Goal: Information Seeking & Learning: Learn about a topic

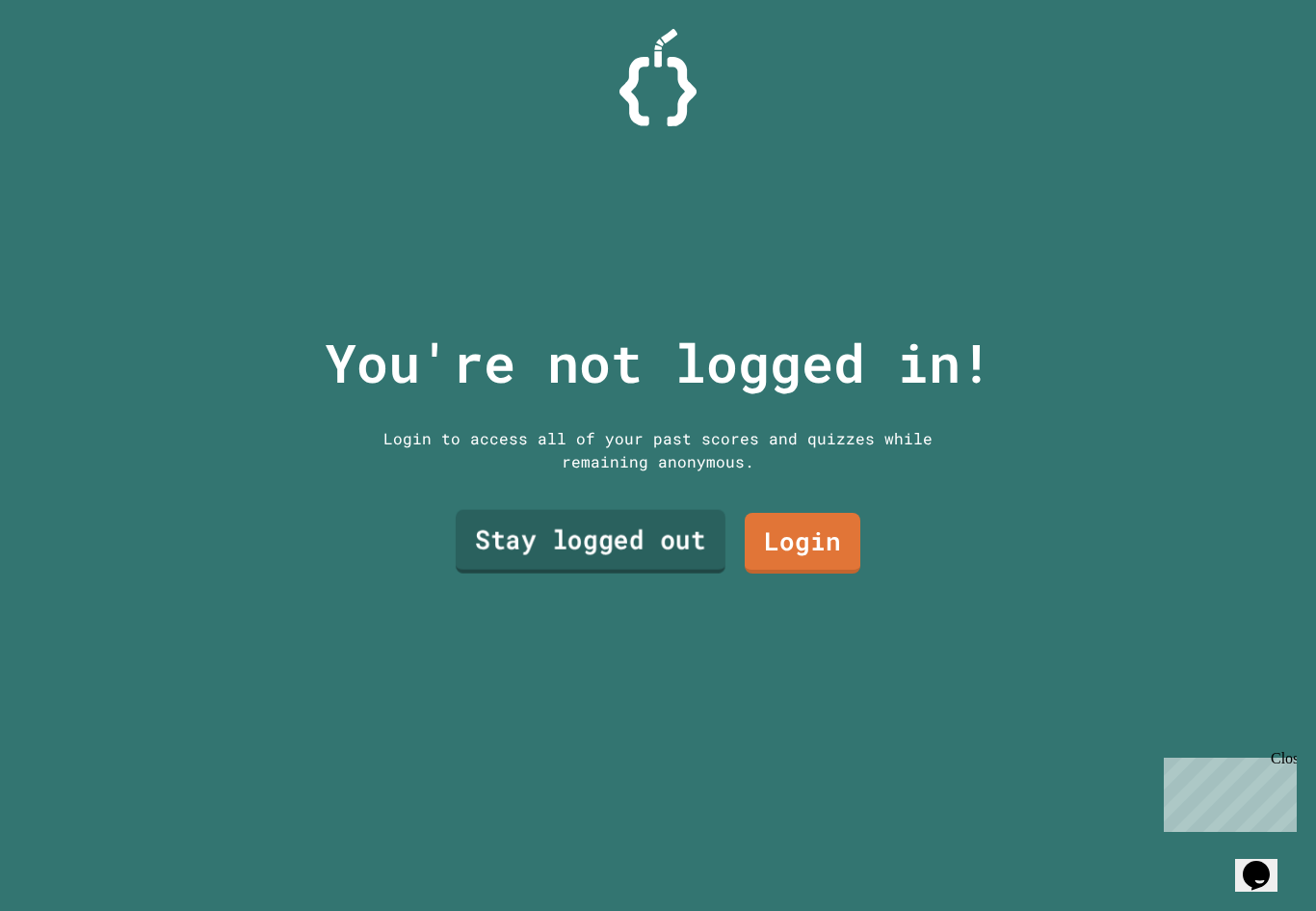
click at [608, 557] on link "Stay logged out" at bounding box center [591, 542] width 269 height 64
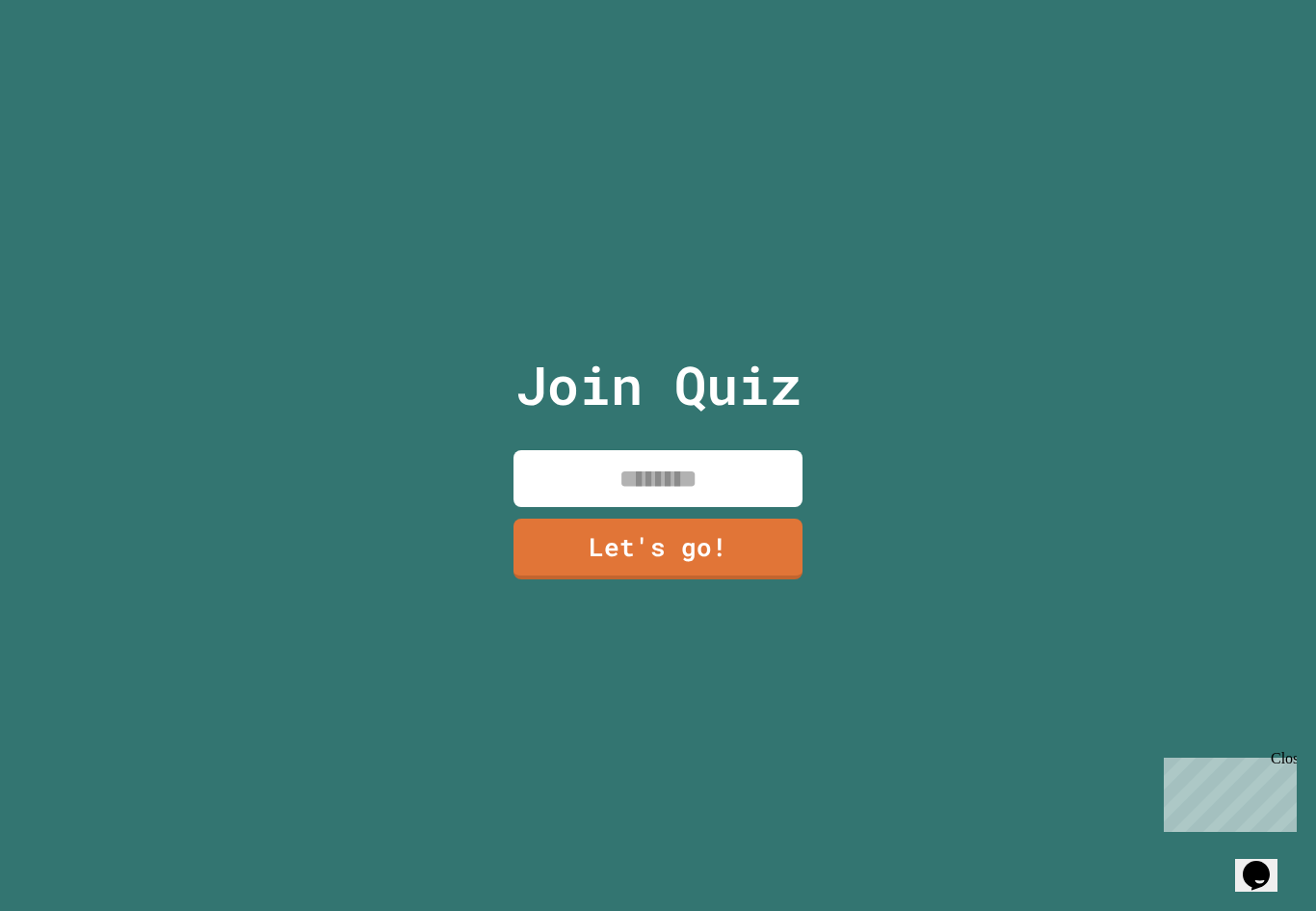
click at [636, 500] on input at bounding box center [658, 478] width 289 height 57
type input "******"
click at [663, 579] on link "Let's go!" at bounding box center [658, 547] width 282 height 64
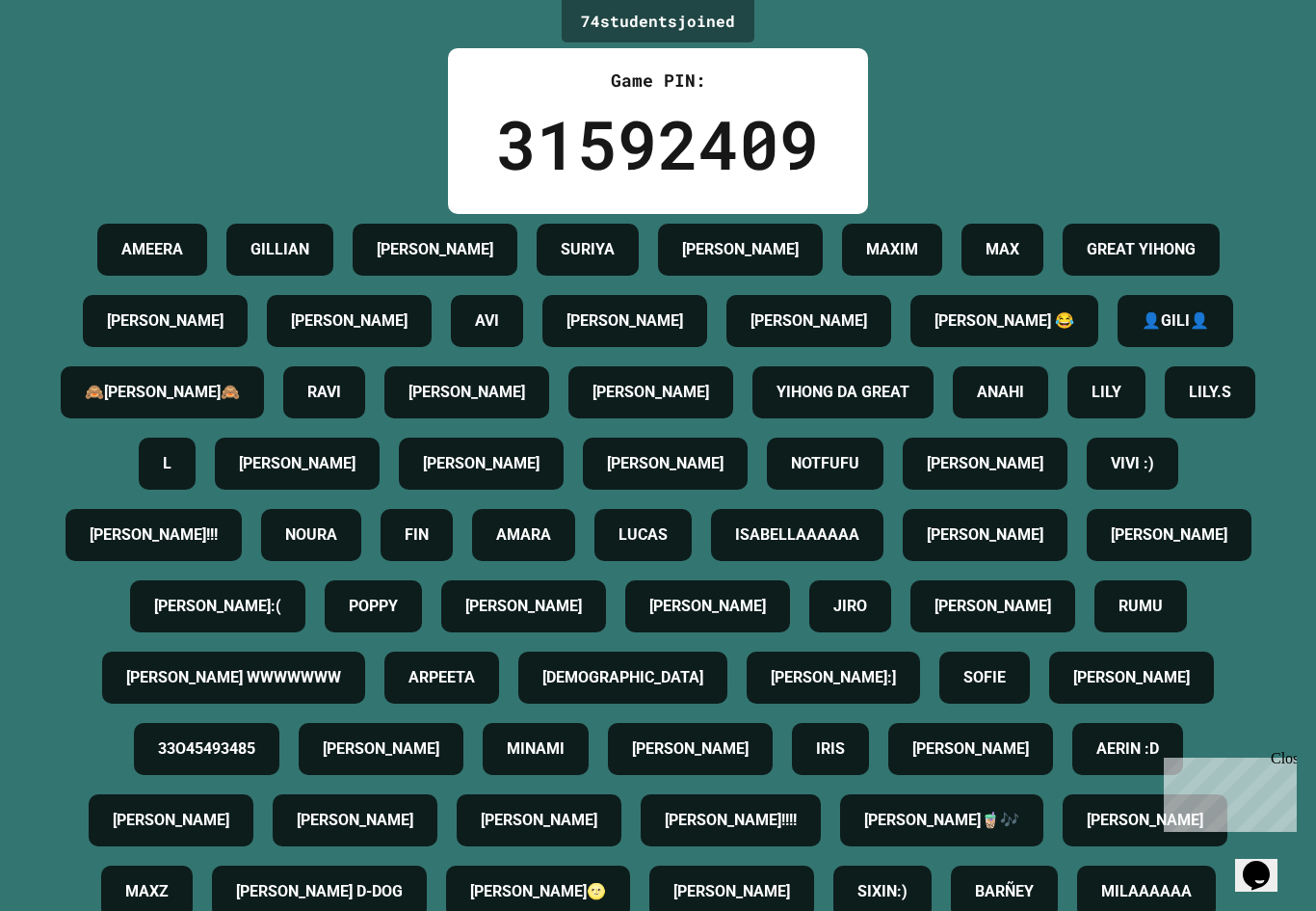
click at [953, 418] on div "ANAHI" at bounding box center [1001, 392] width 96 height 52
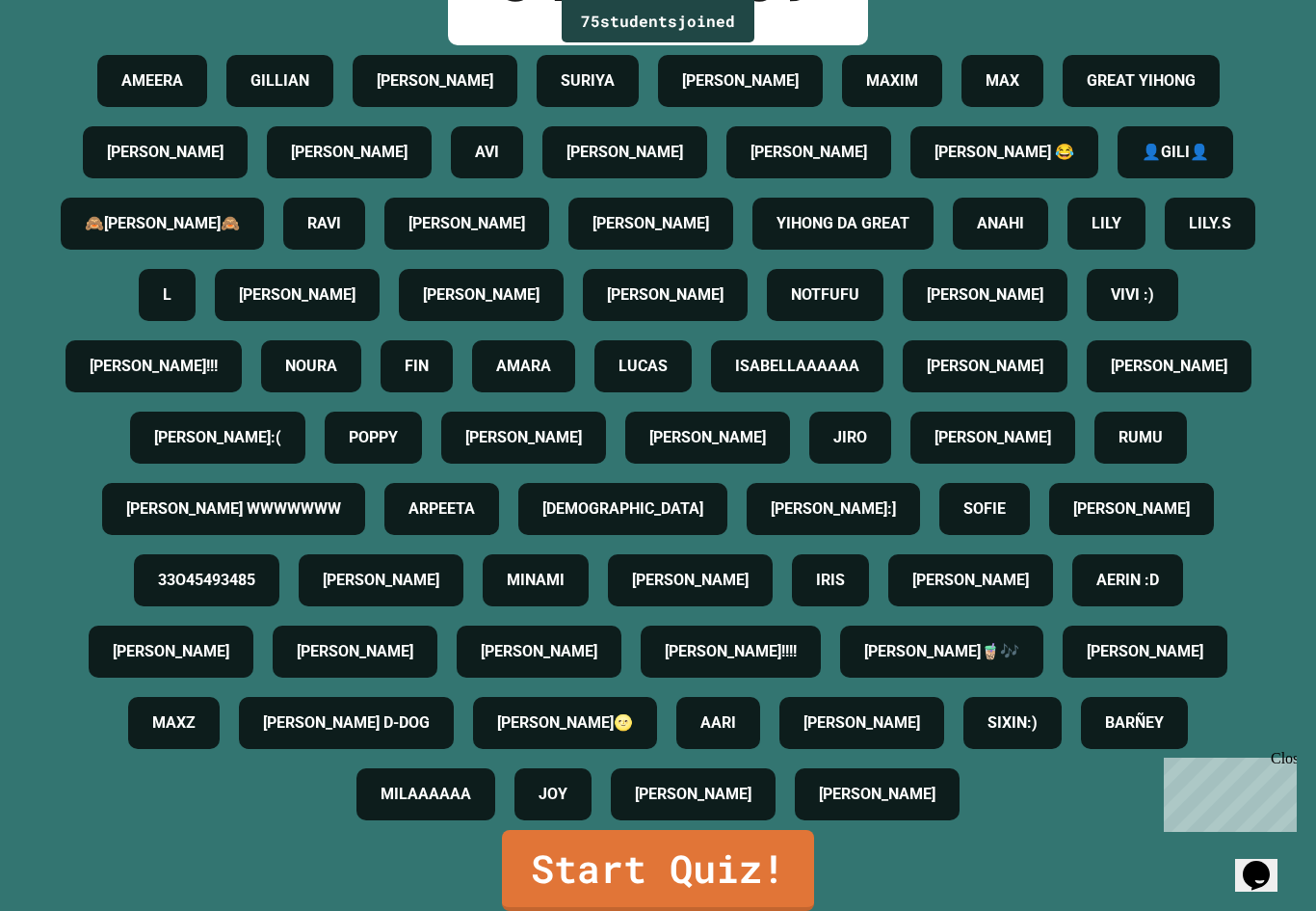
scroll to position [402, 0]
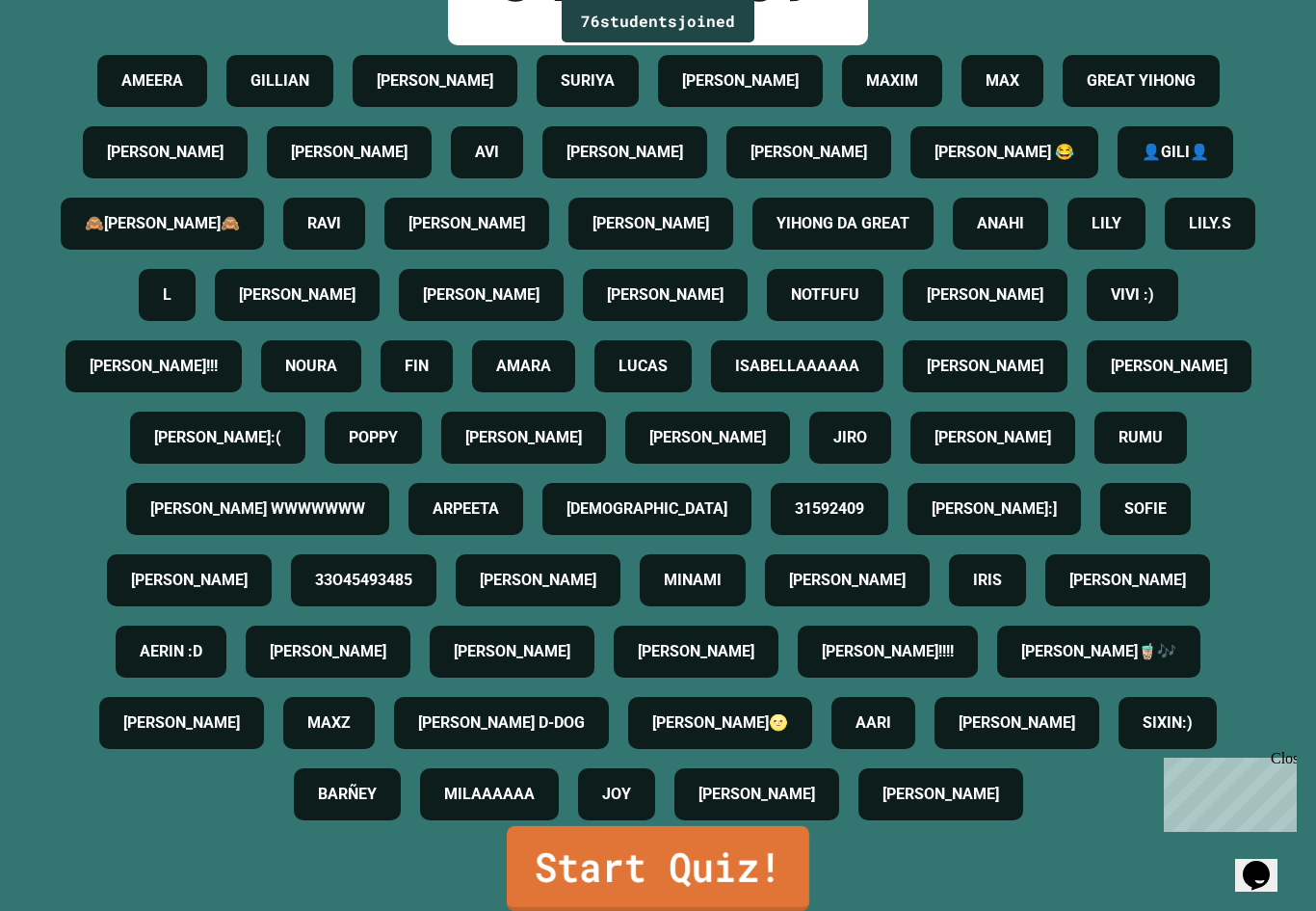
click at [709, 875] on link "Start Quiz!" at bounding box center [658, 868] width 302 height 85
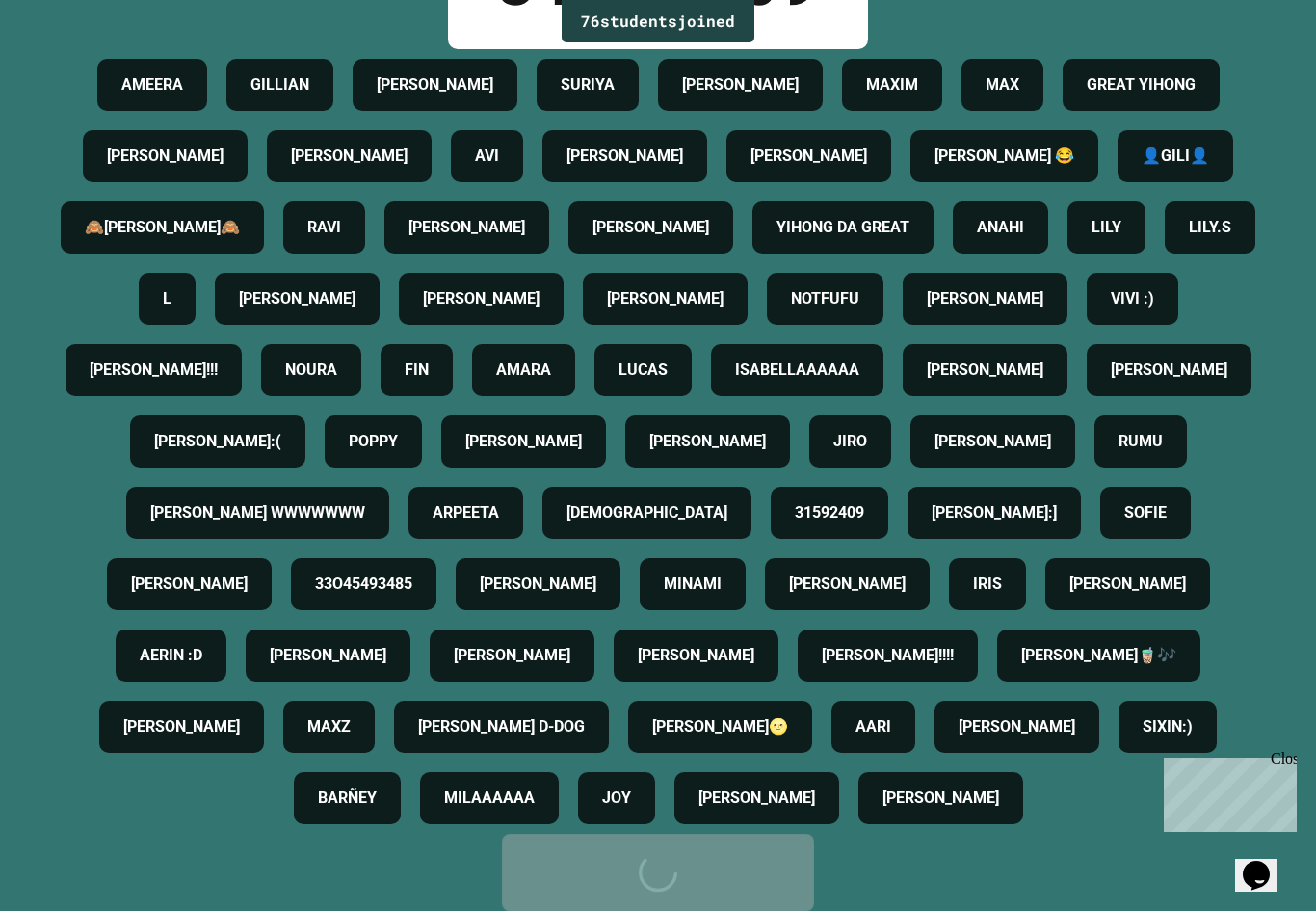
scroll to position [0, 0]
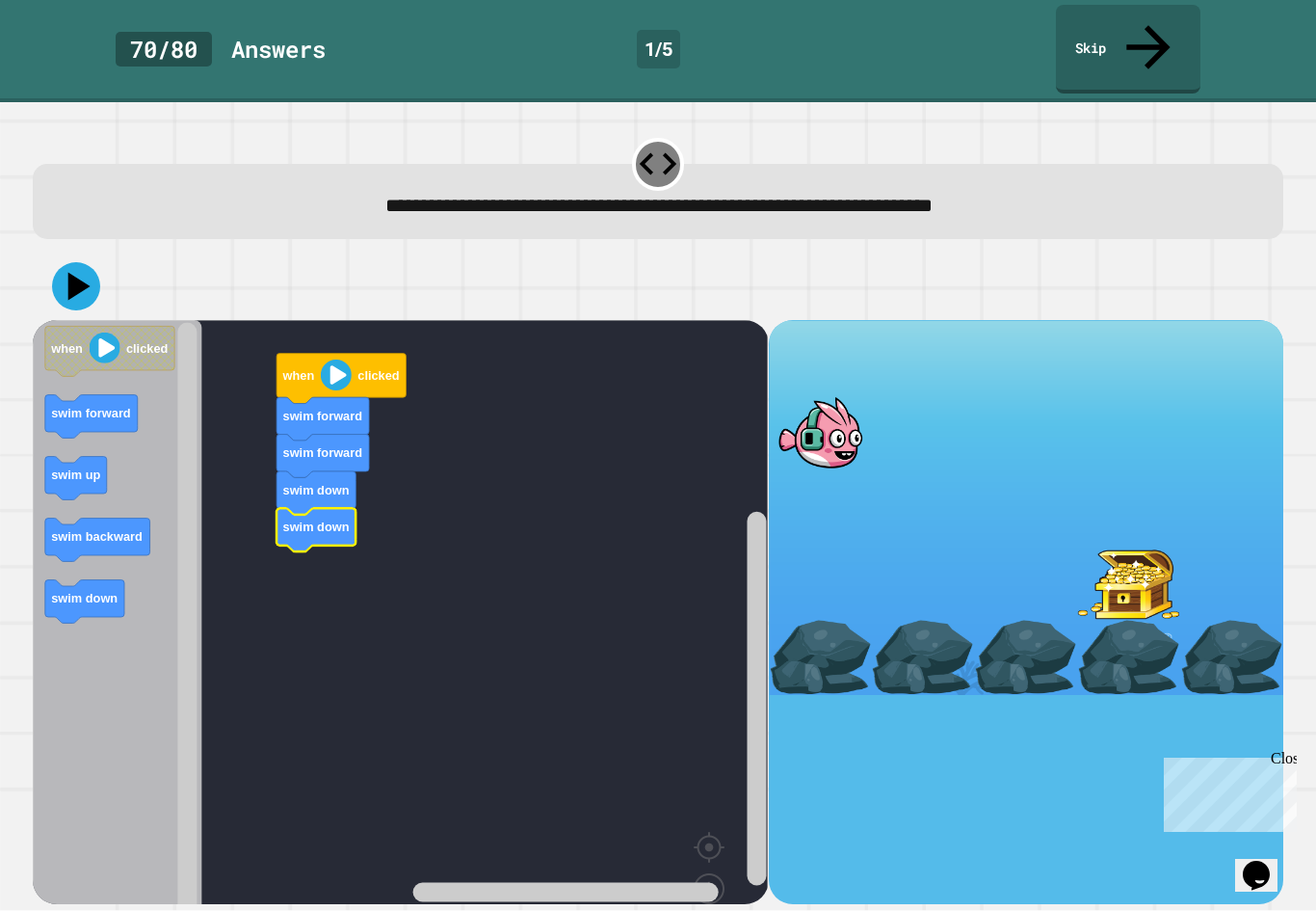
click at [333, 359] on image "Blockly Workspace" at bounding box center [336, 374] width 31 height 31
click at [336, 359] on image "Blockly Workspace" at bounding box center [336, 374] width 31 height 31
click at [65, 262] on icon at bounding box center [76, 286] width 48 height 48
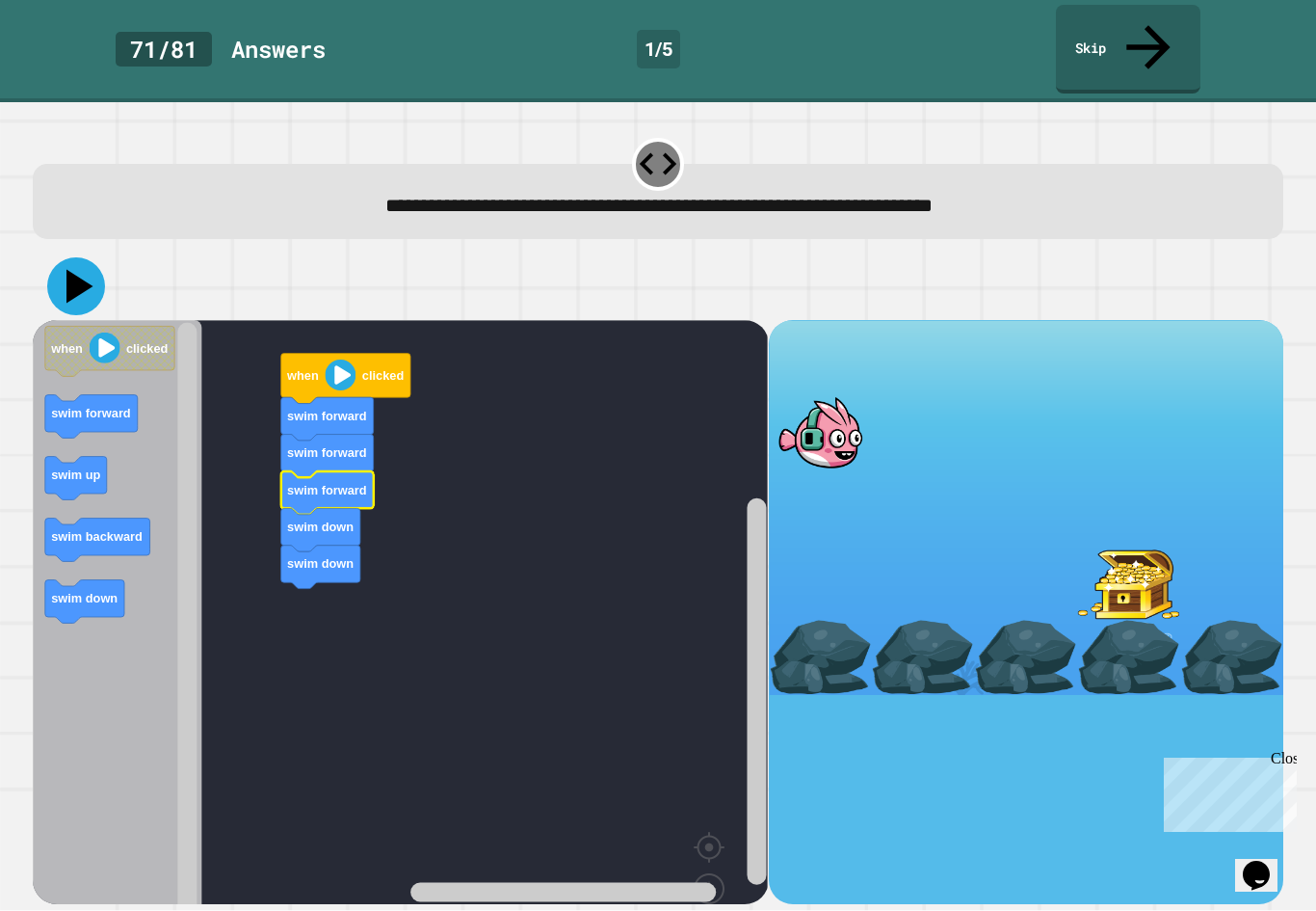
click at [89, 257] on icon at bounding box center [76, 286] width 58 height 58
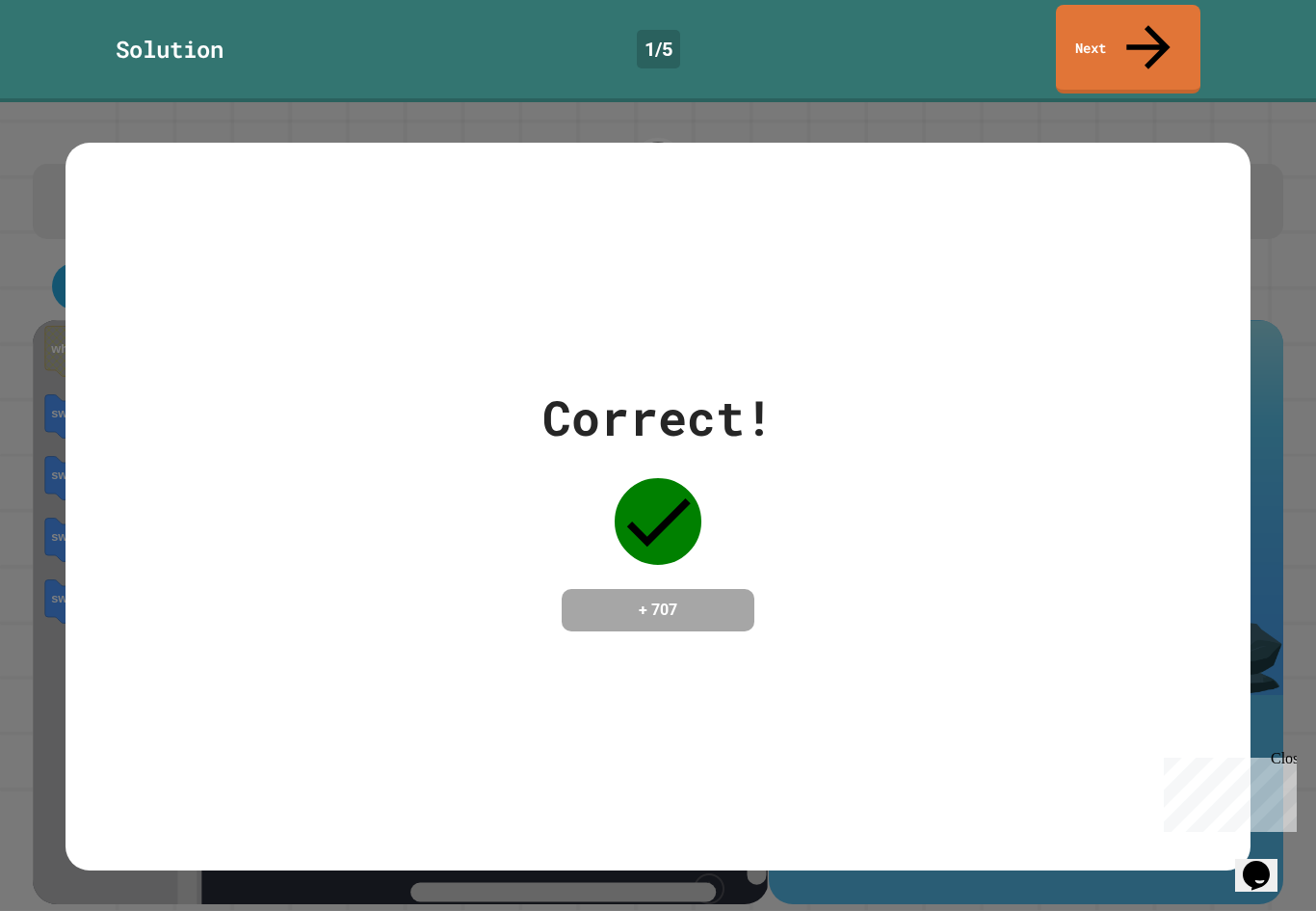
click at [660, 537] on icon at bounding box center [658, 521] width 87 height 87
click at [656, 609] on h4 "+ 707" at bounding box center [658, 610] width 155 height 23
click at [1076, 27] on link "Next" at bounding box center [1127, 47] width 132 height 94
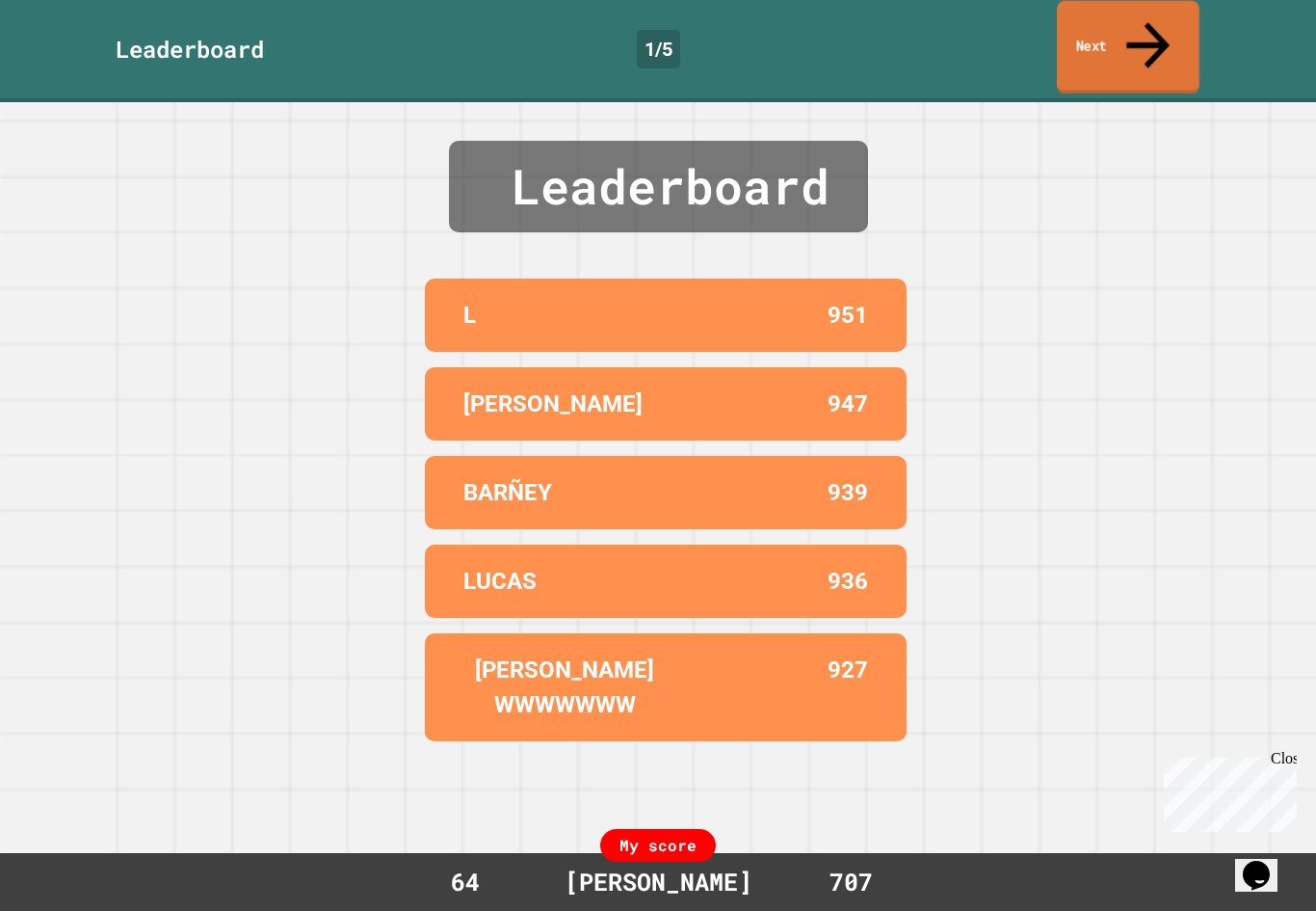
click at [1089, 21] on link "Next" at bounding box center [1128, 48] width 143 height 94
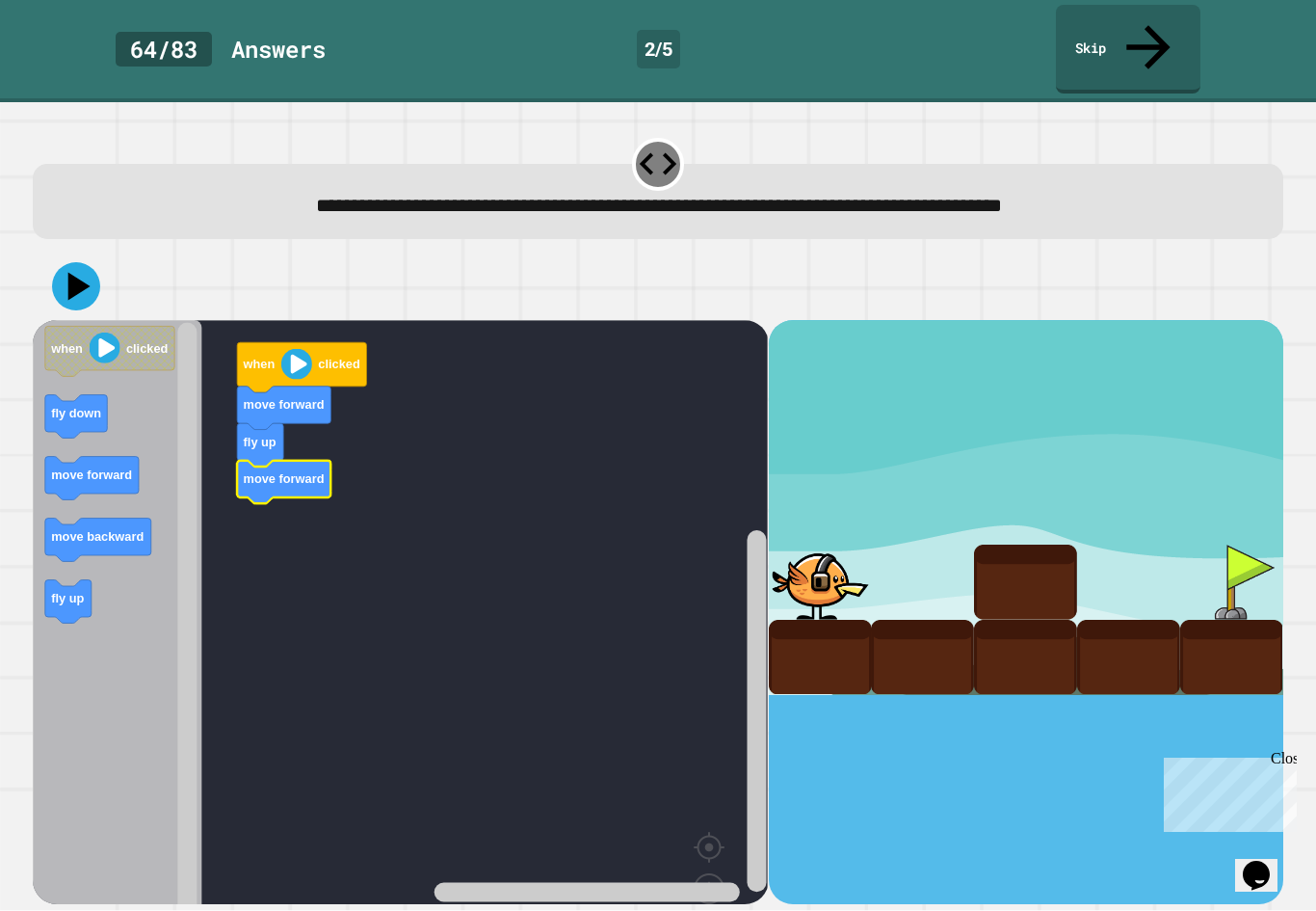
scroll to position [25, 0]
click at [74, 375] on icon "Blockly Workspace" at bounding box center [117, 651] width 169 height 661
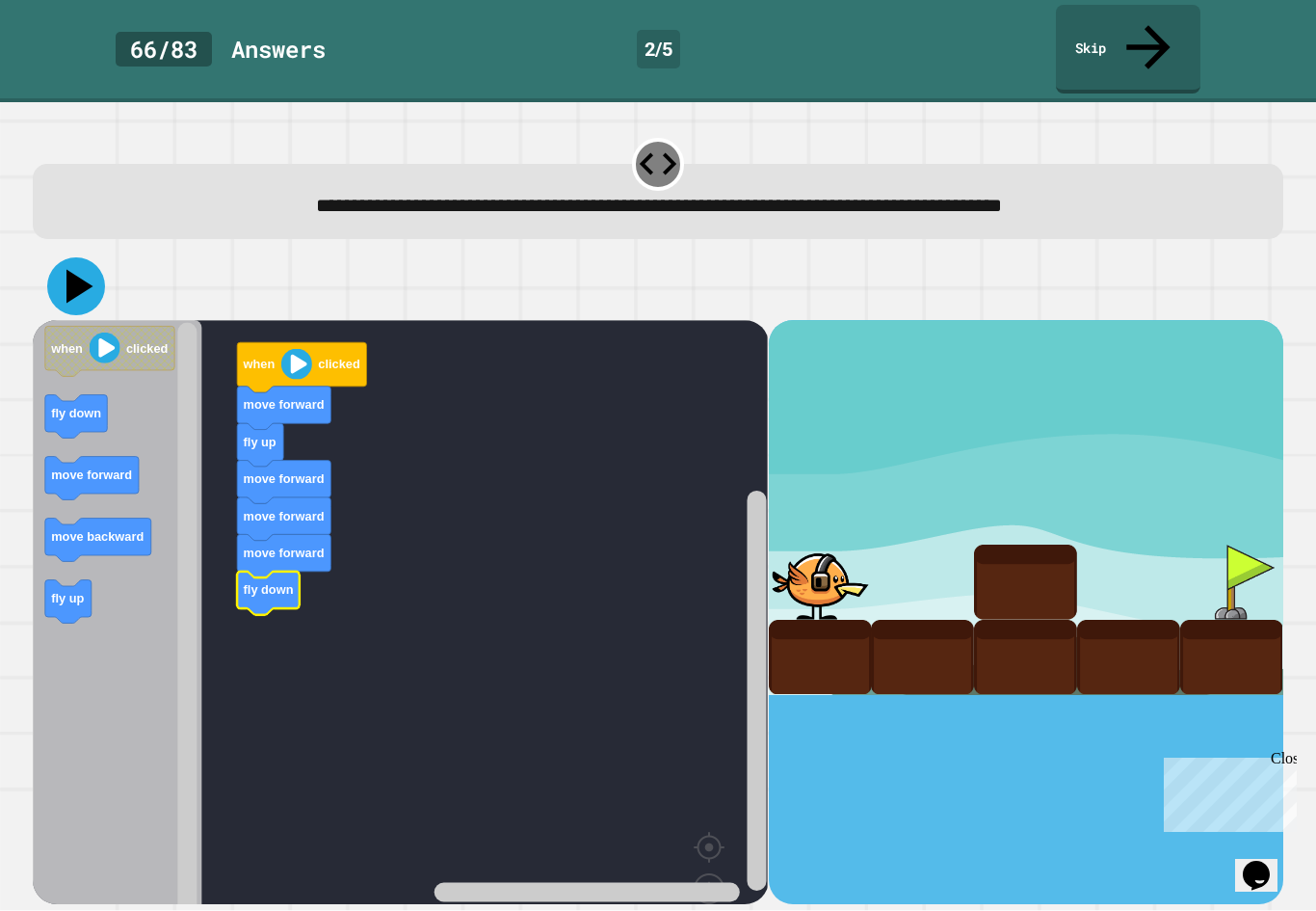
click at [80, 257] on icon at bounding box center [76, 286] width 58 height 58
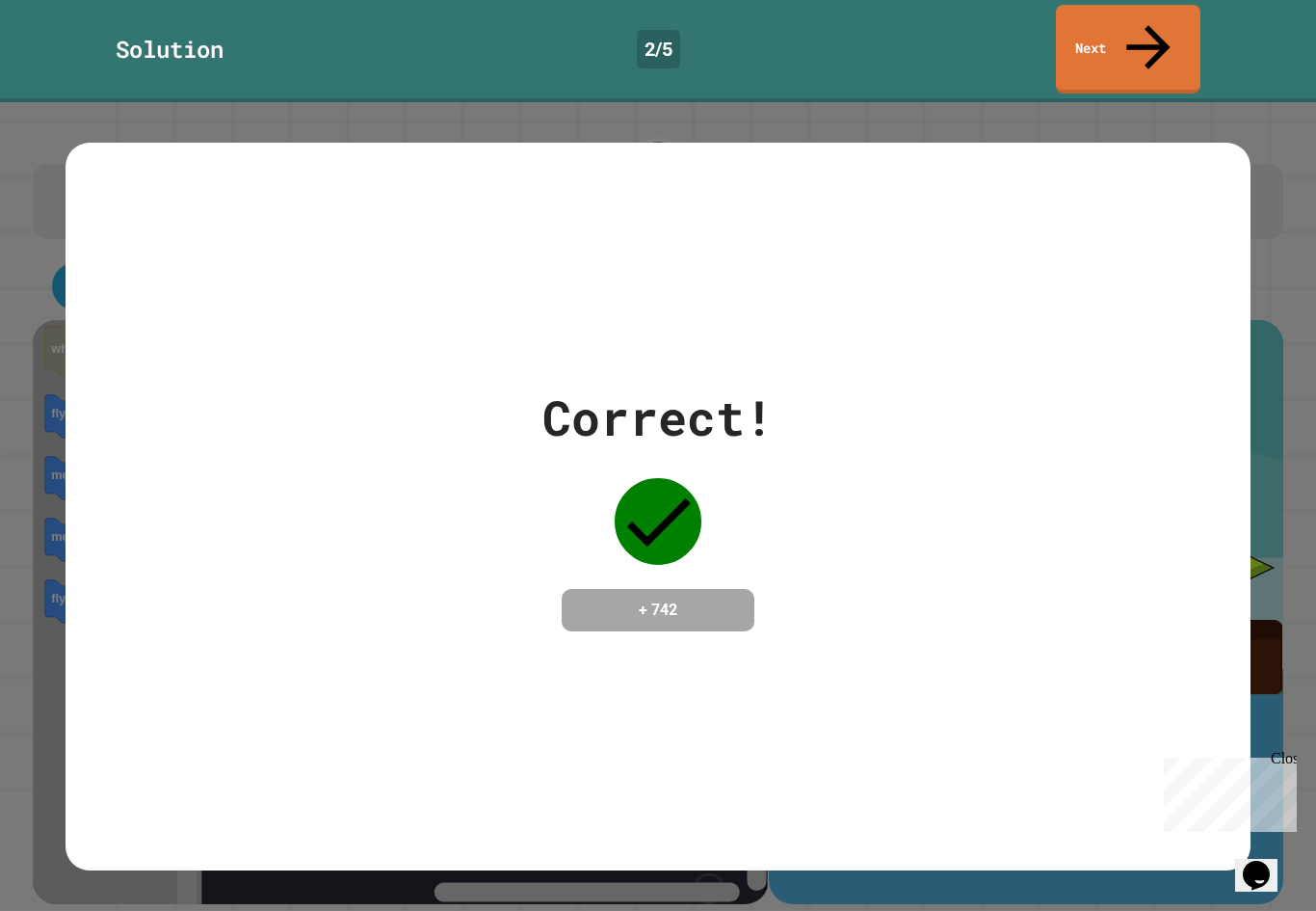
scroll to position [0, 0]
click at [1093, 41] on link "Next" at bounding box center [1128, 49] width 146 height 91
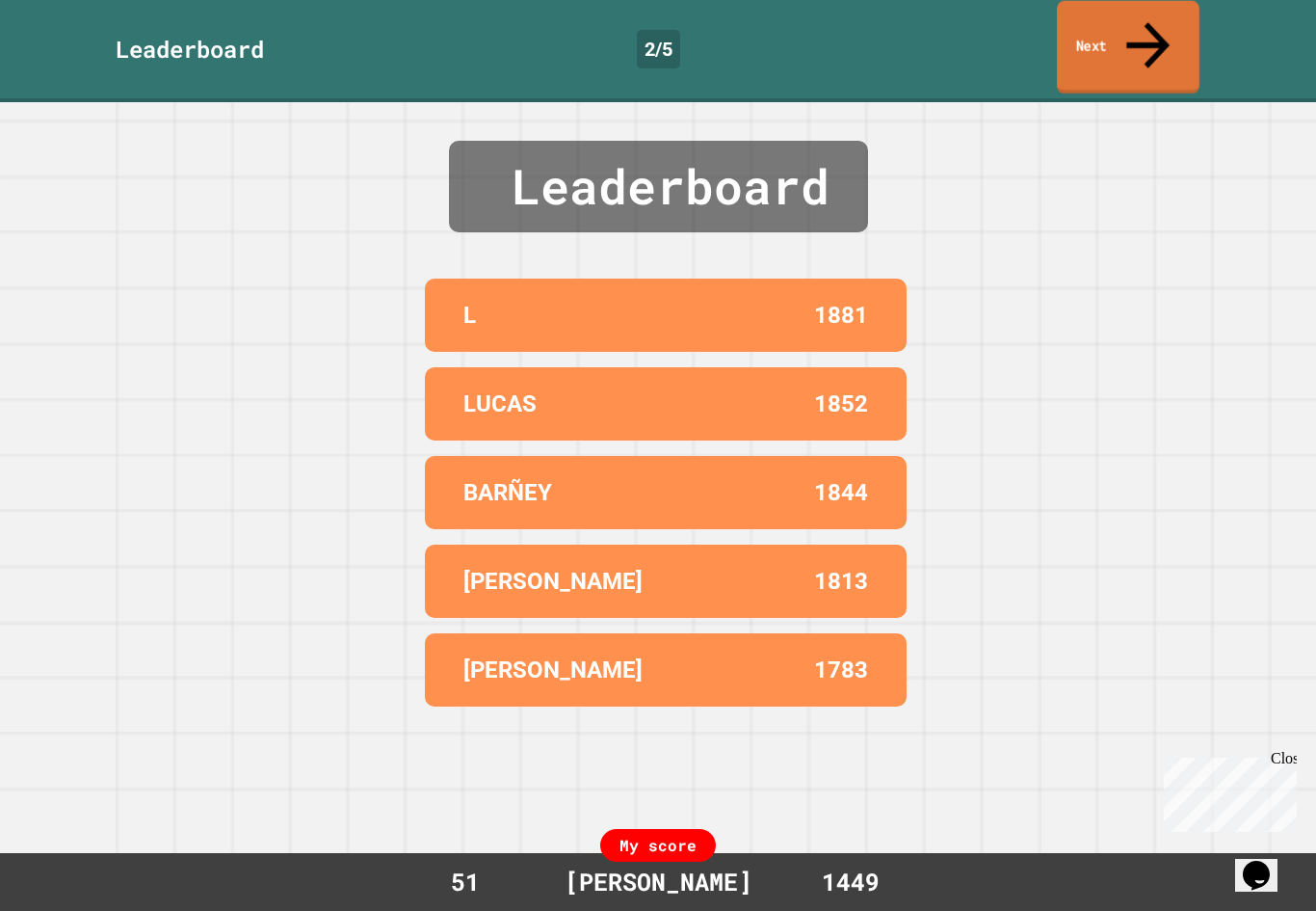
click at [1093, 30] on link "Next" at bounding box center [1128, 48] width 143 height 94
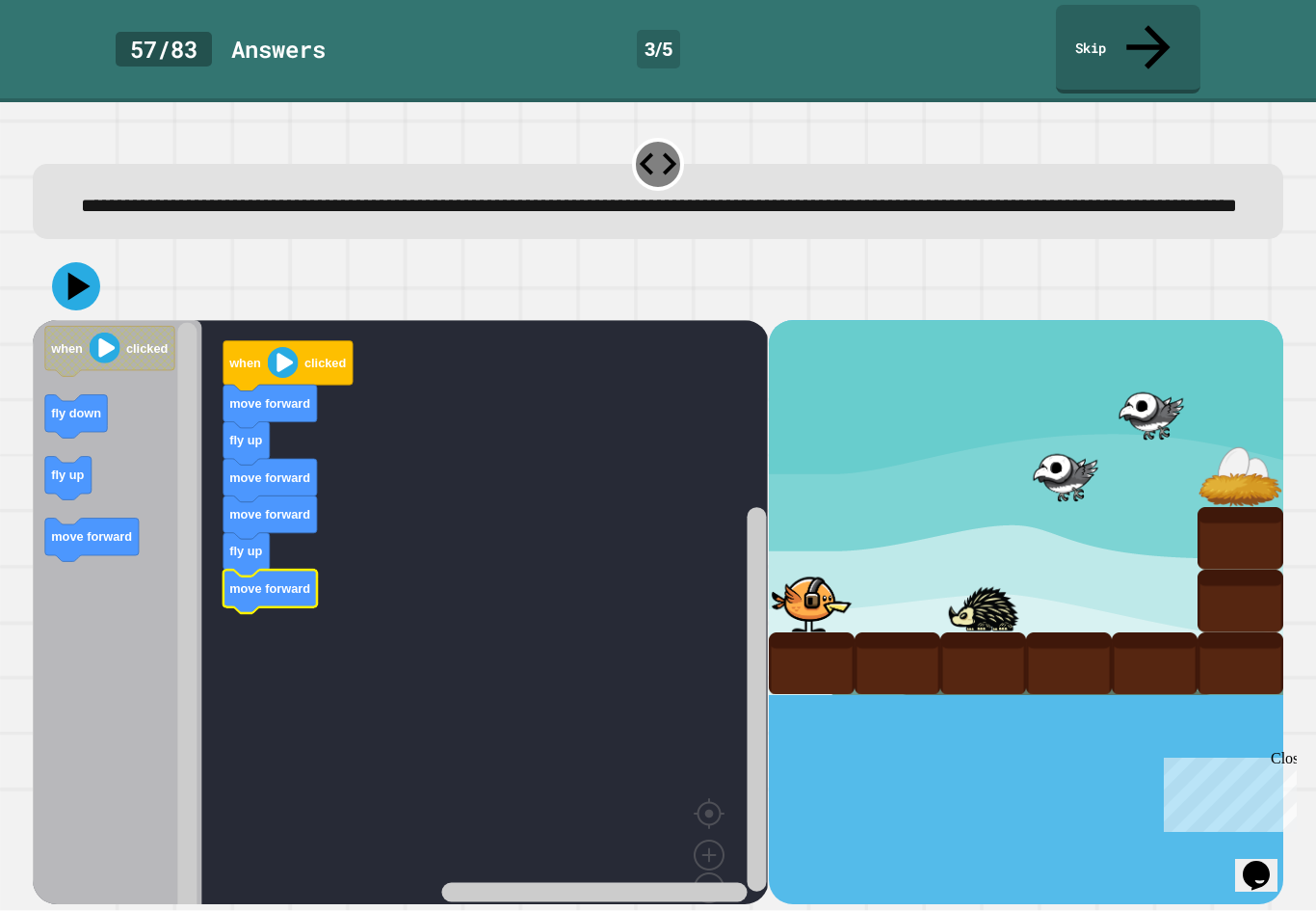
click at [71, 286] on icon at bounding box center [80, 285] width 22 height 28
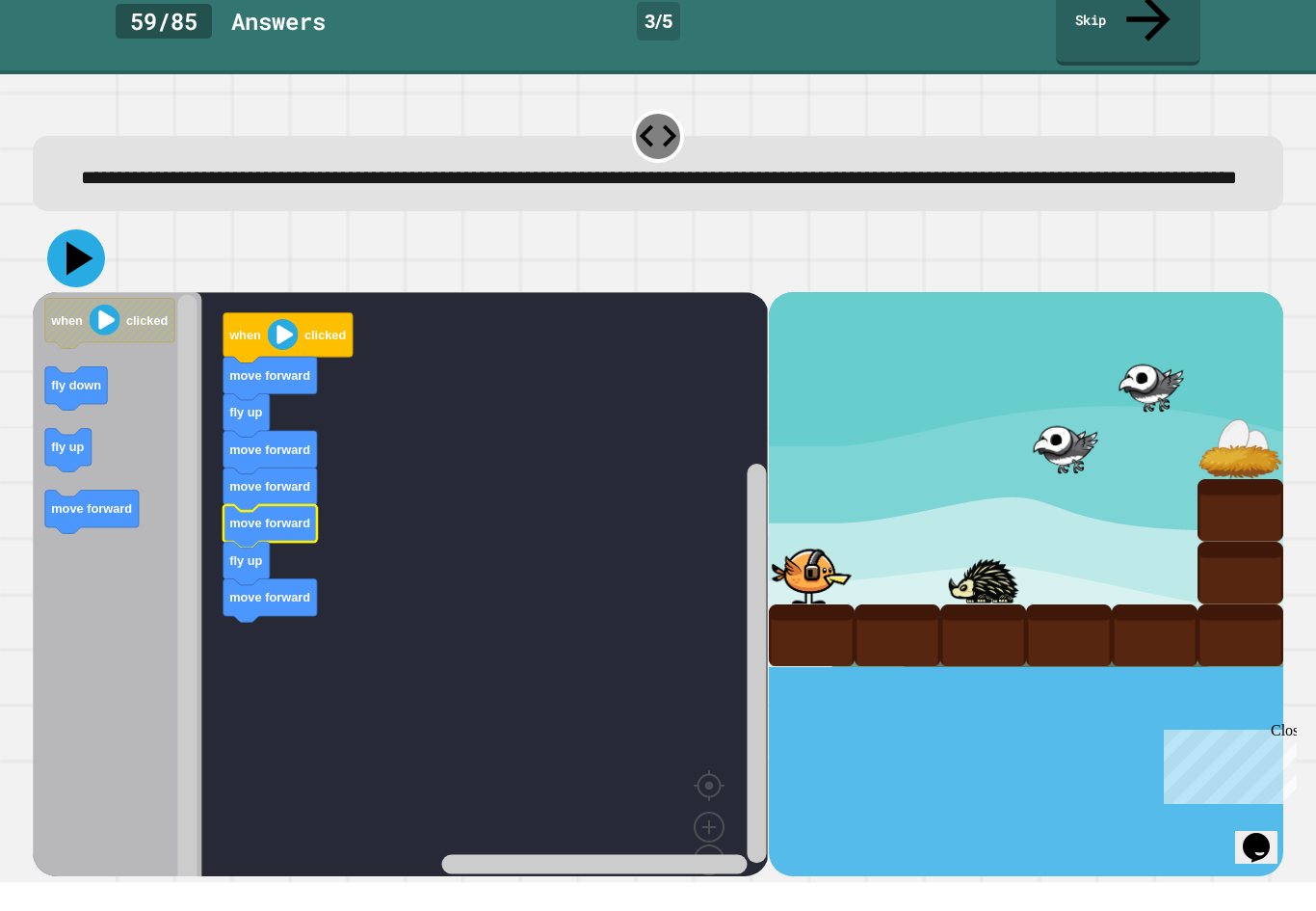
scroll to position [35, 0]
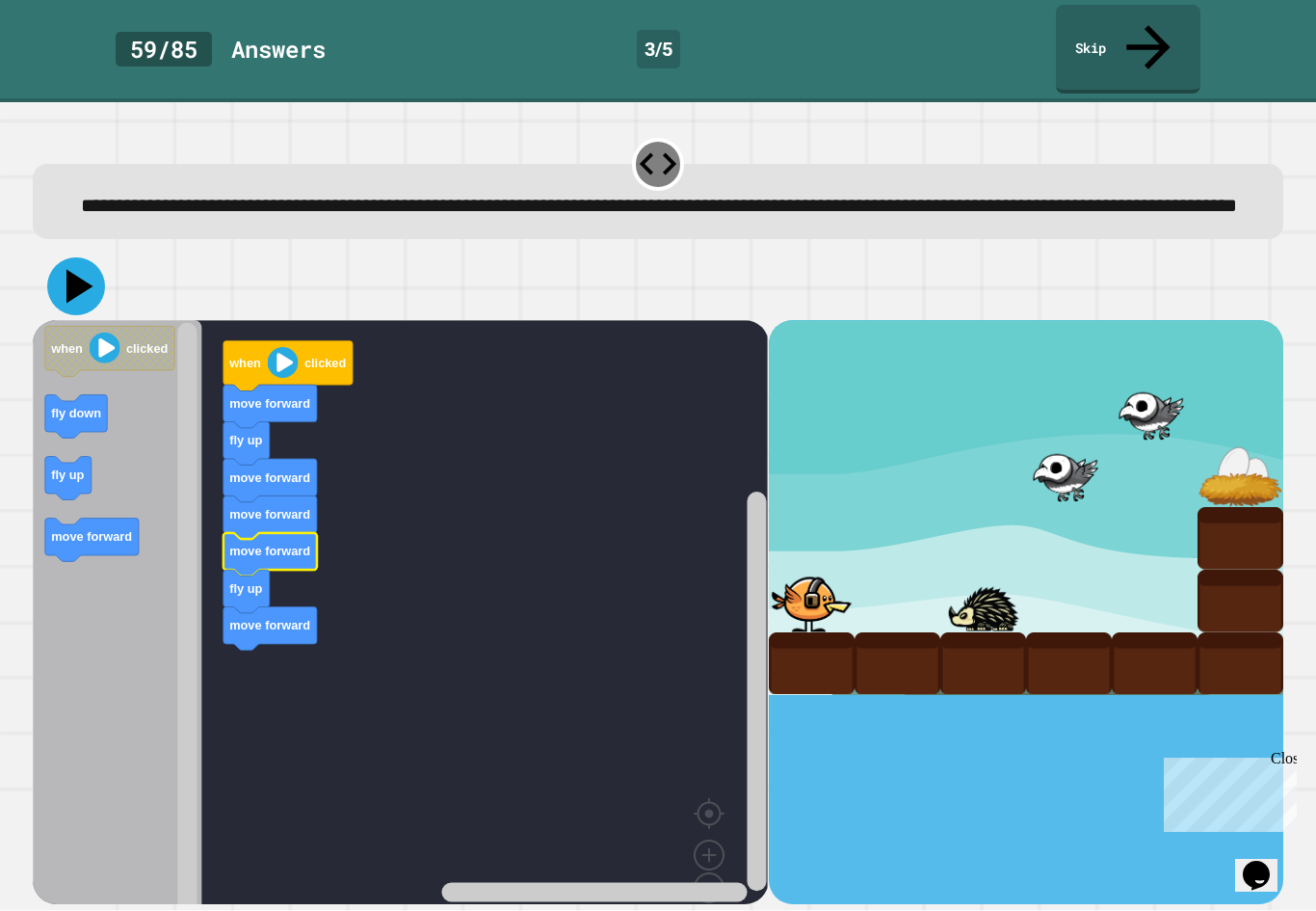
click at [67, 257] on icon at bounding box center [76, 286] width 58 height 58
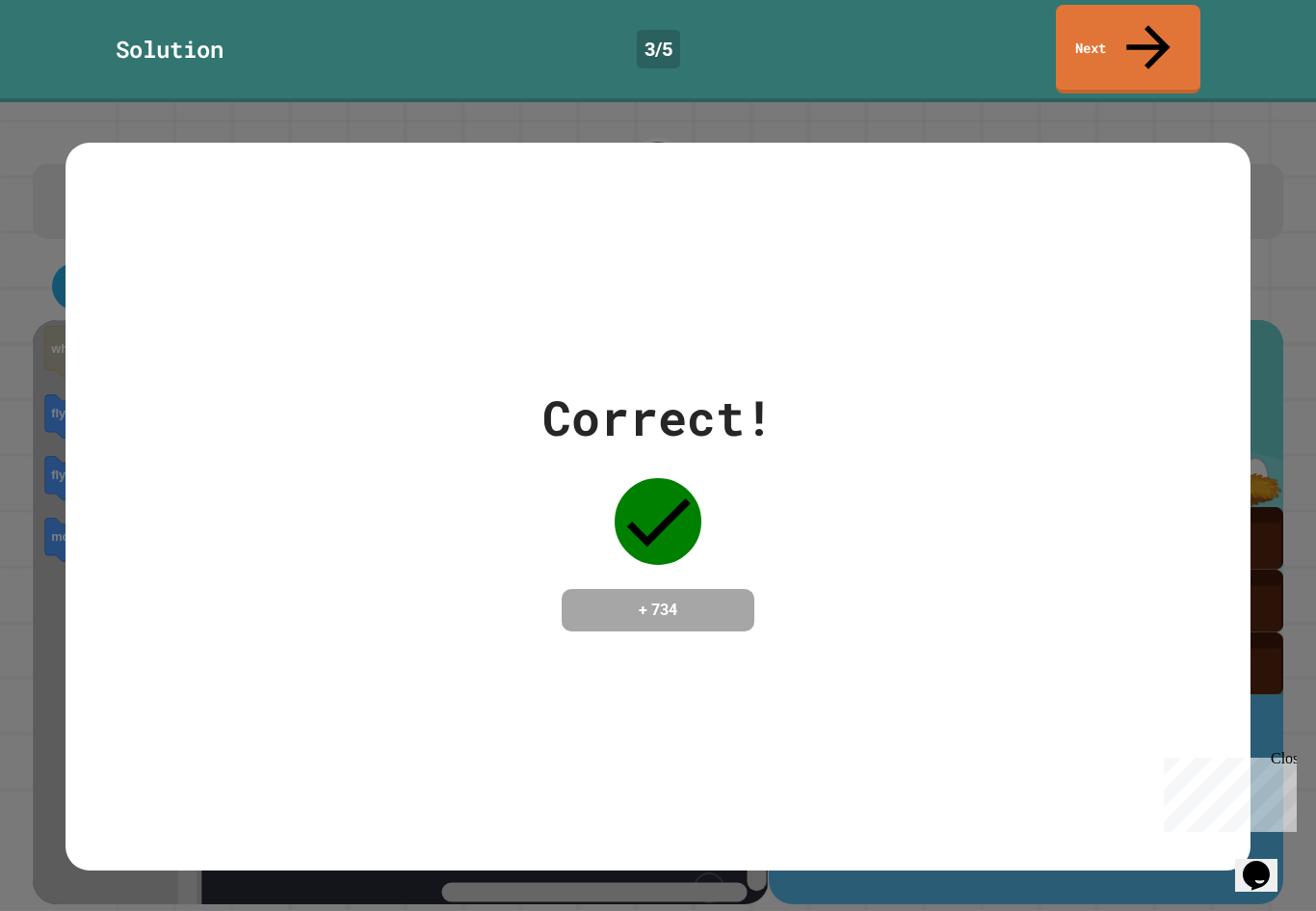
scroll to position [0, 0]
click at [1155, 13] on icon at bounding box center [1149, 46] width 67 height 69
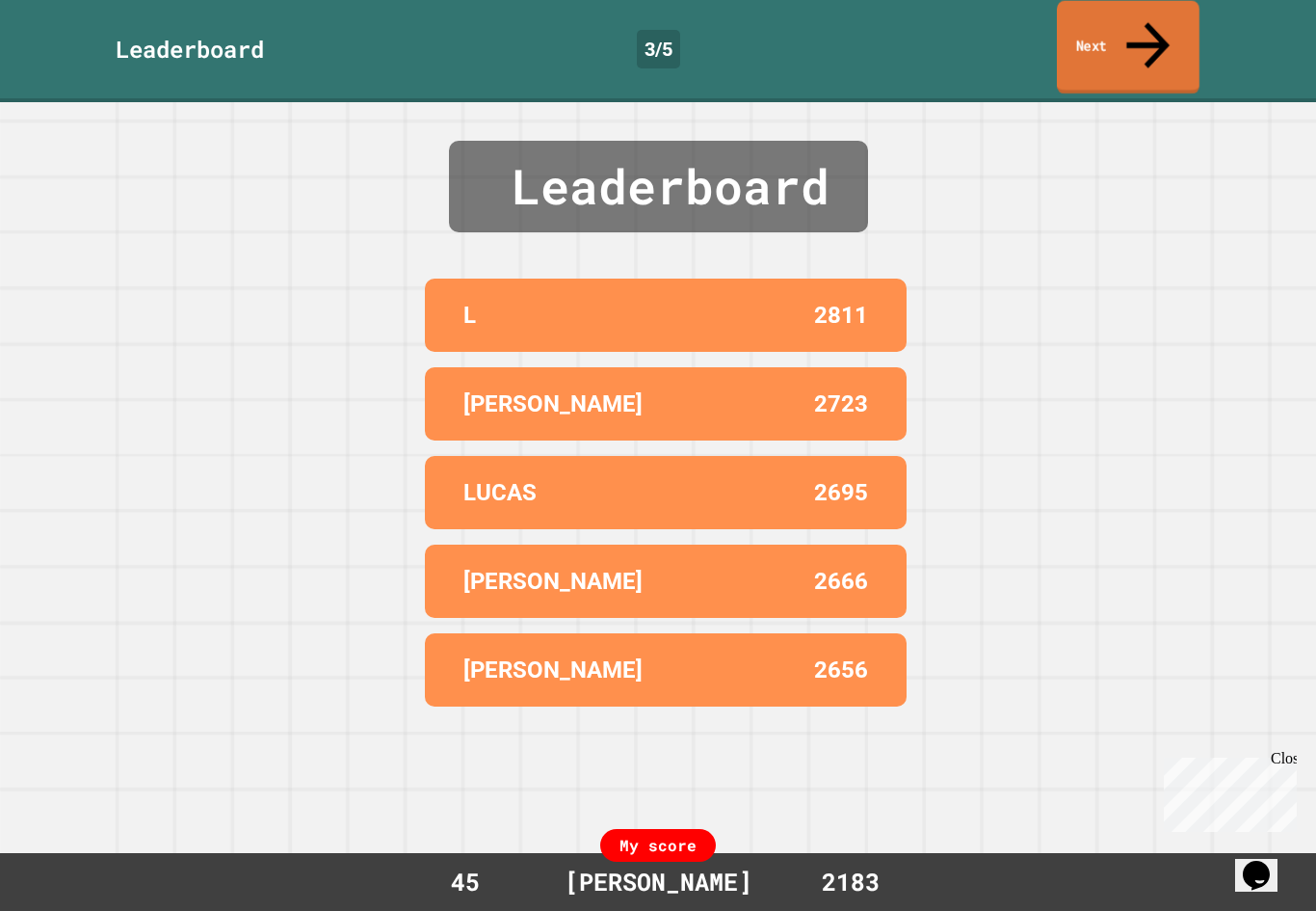
click at [1085, 28] on link "Next" at bounding box center [1128, 48] width 143 height 94
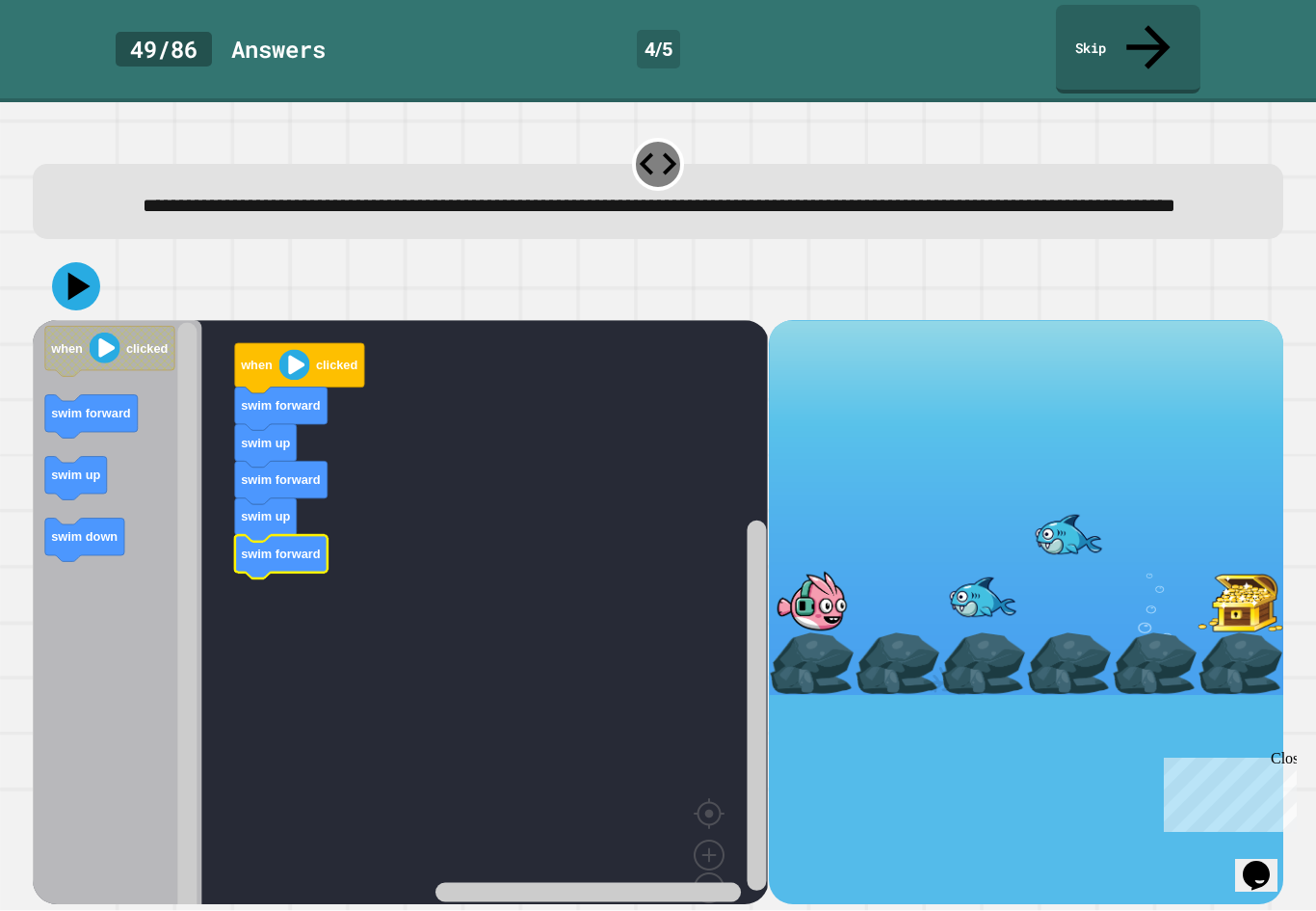
click at [244, 555] on icon "Blockly Workspace" at bounding box center [281, 556] width 93 height 43
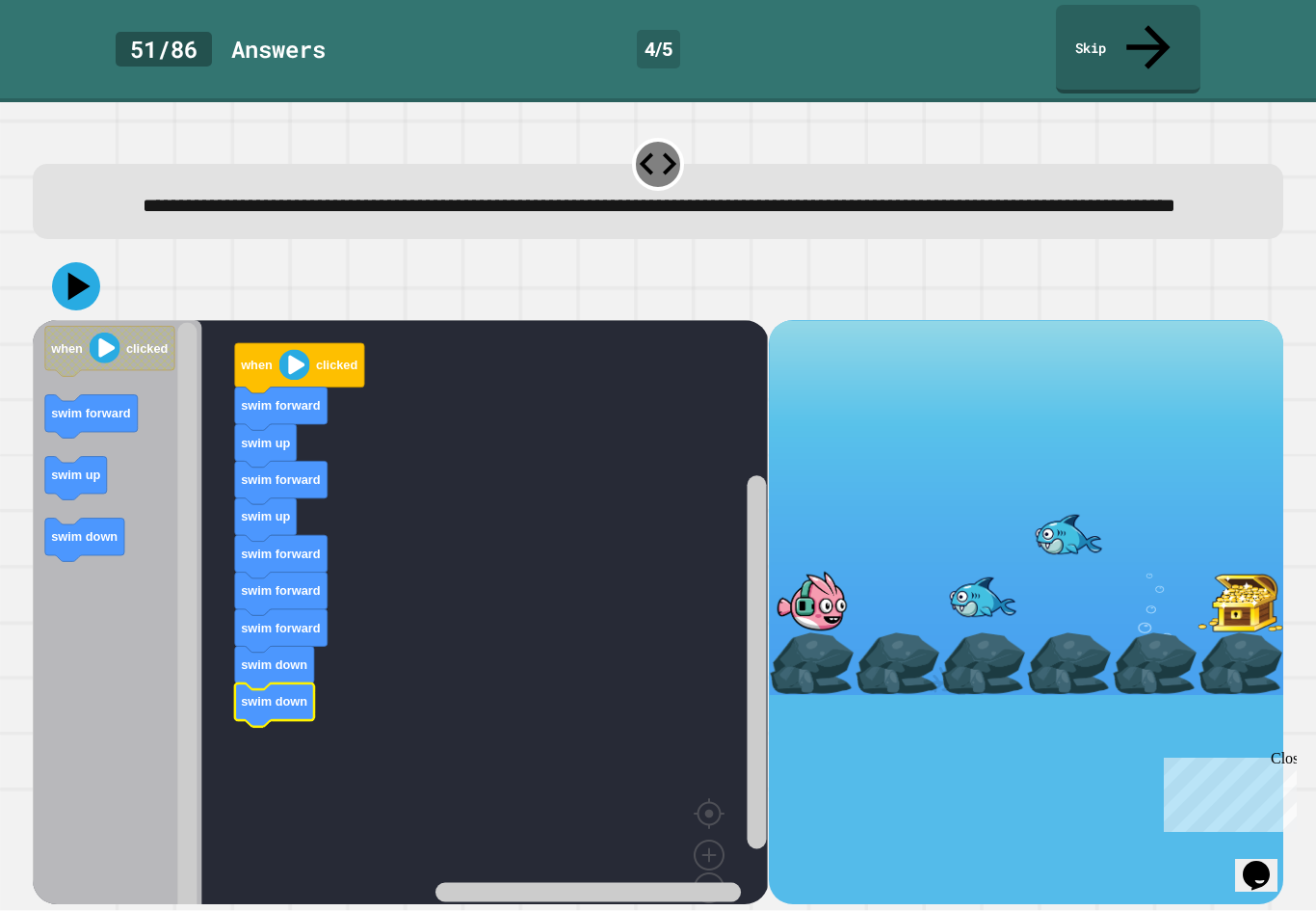
click at [75, 286] on icon at bounding box center [80, 285] width 22 height 28
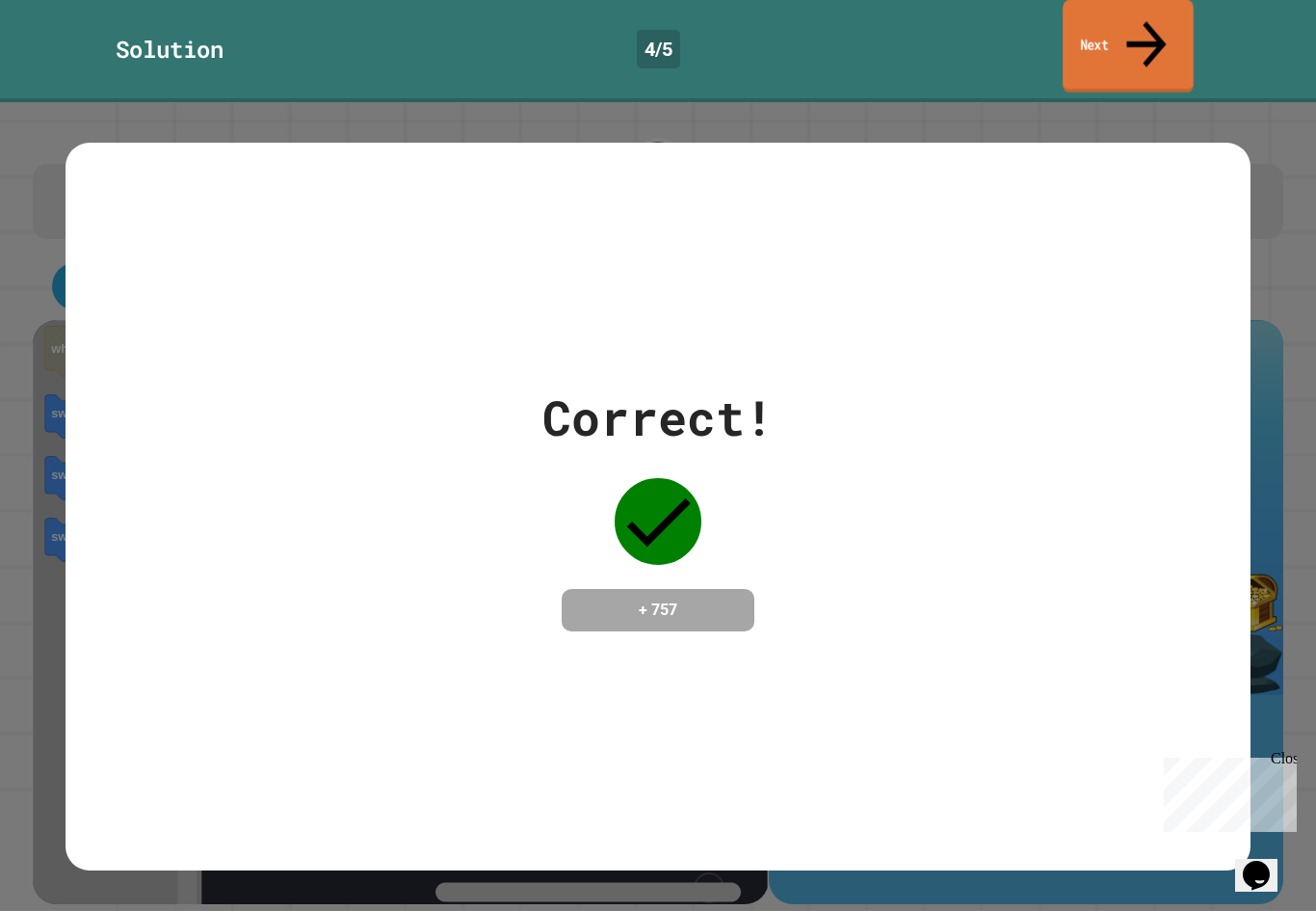
click at [1181, 30] on link "Next" at bounding box center [1127, 47] width 131 height 94
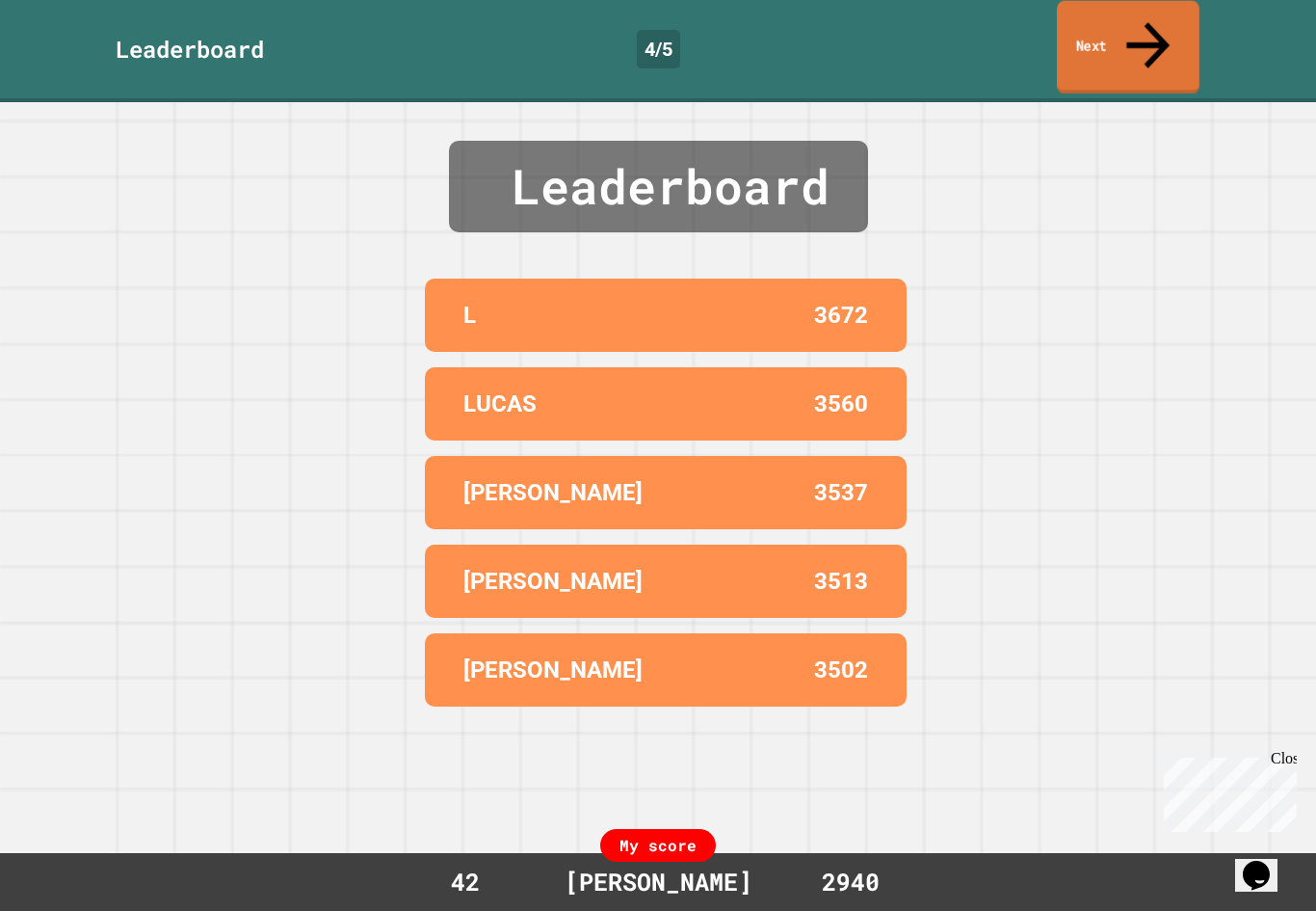
click at [1104, 30] on link "Next" at bounding box center [1128, 48] width 143 height 94
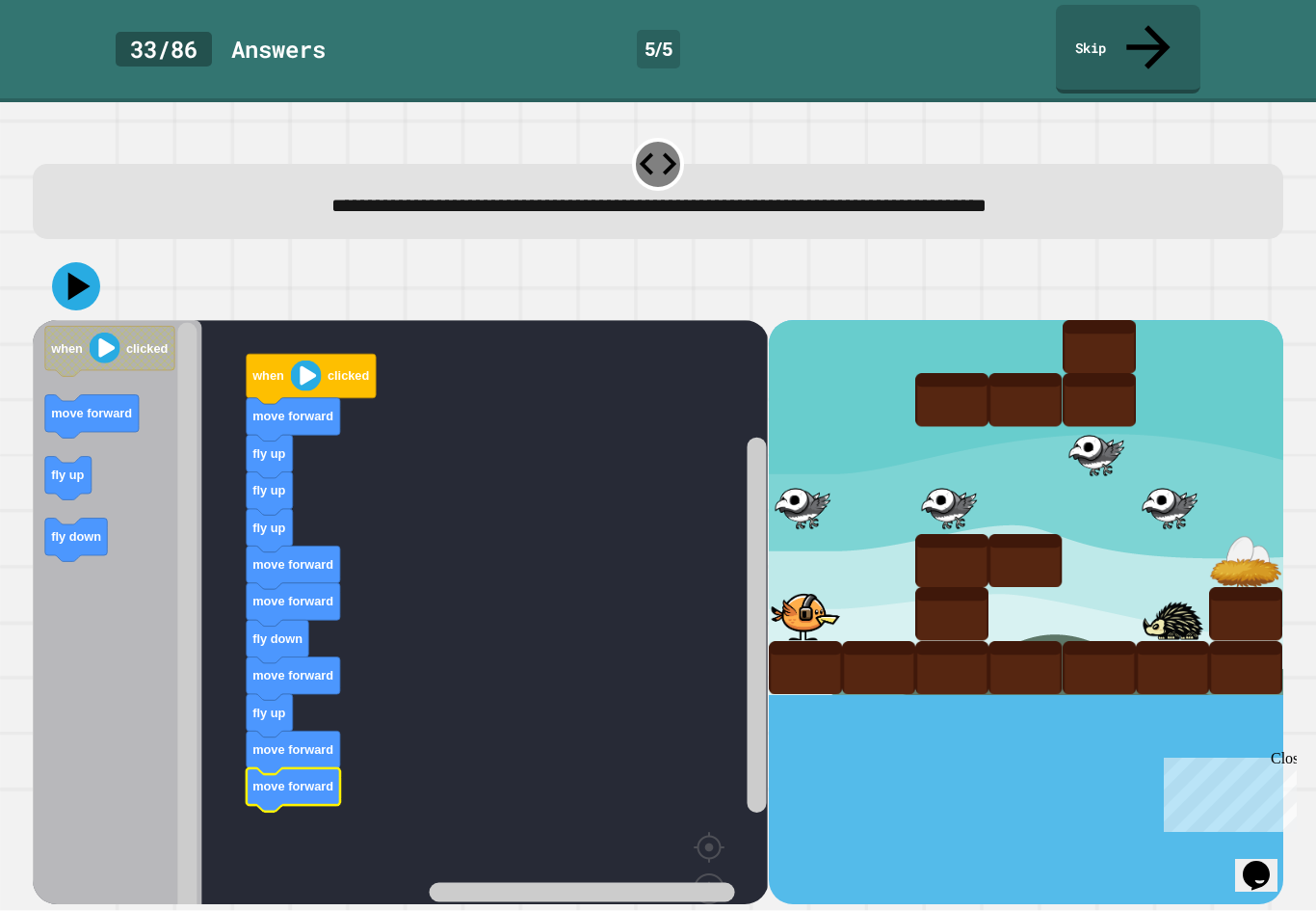
click at [65, 262] on icon at bounding box center [76, 286] width 48 height 48
click at [71, 269] on icon at bounding box center [80, 286] width 27 height 34
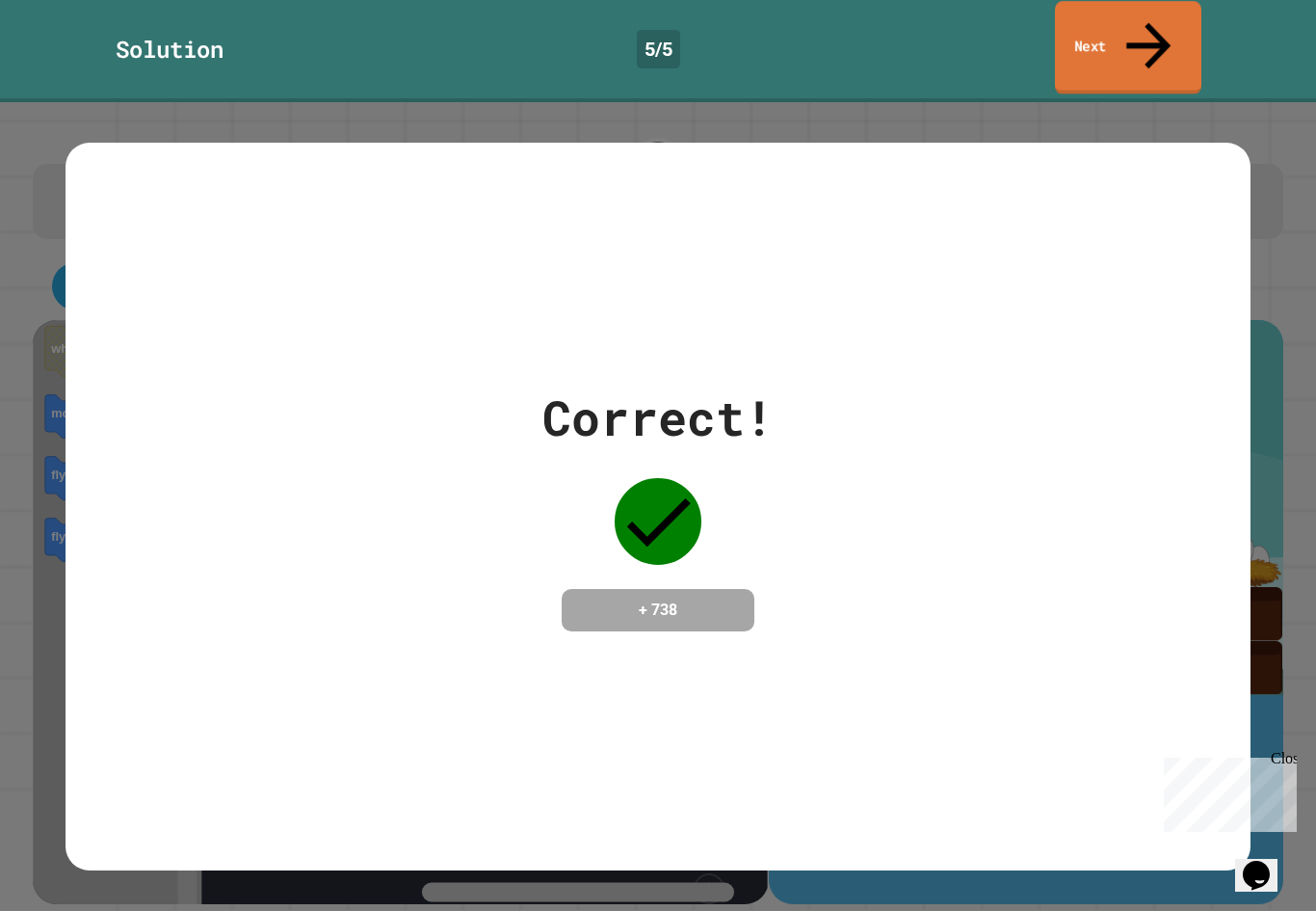
click at [1095, 30] on link "Next" at bounding box center [1128, 48] width 147 height 94
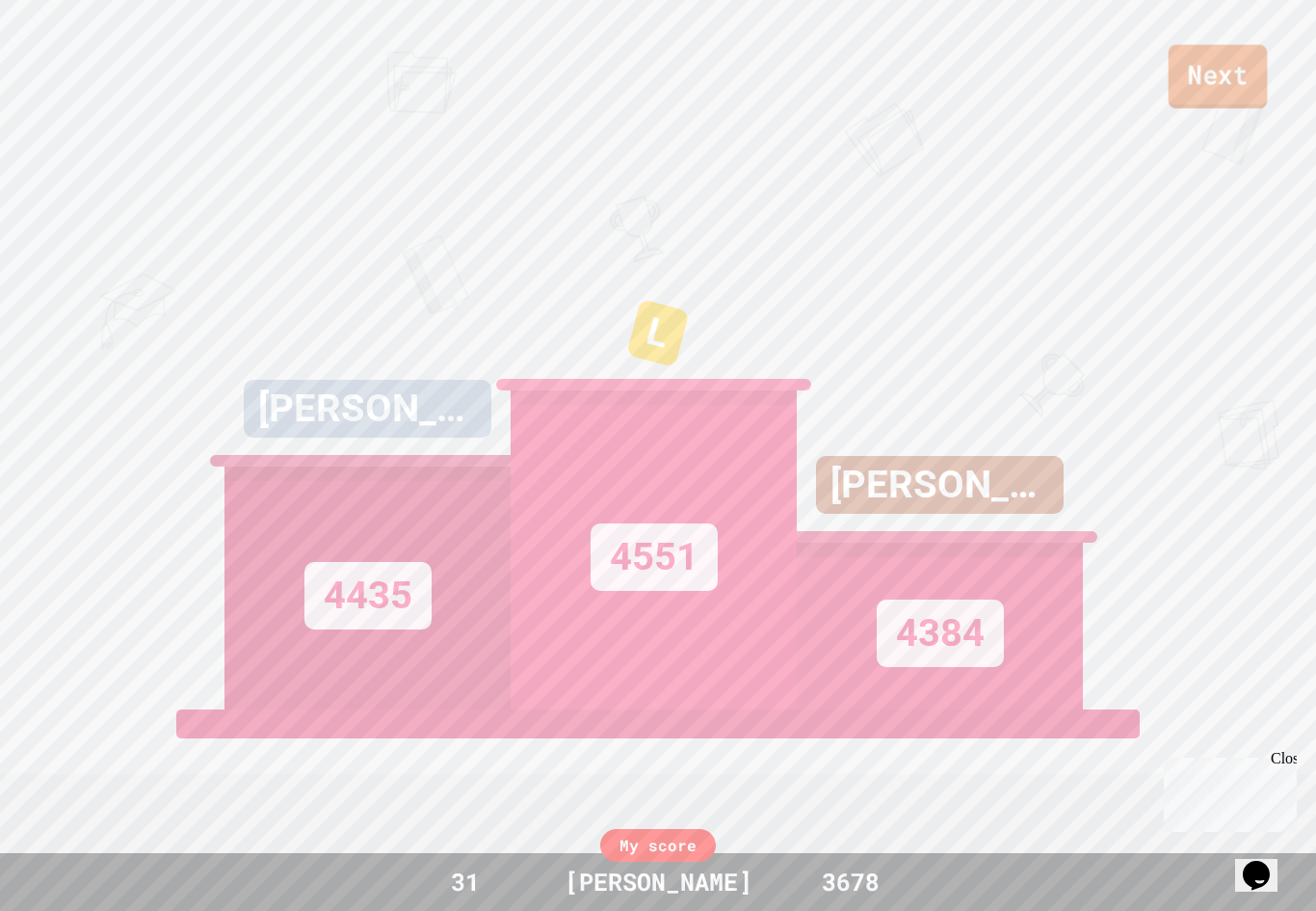
click at [1236, 64] on link "Next" at bounding box center [1218, 76] width 99 height 64
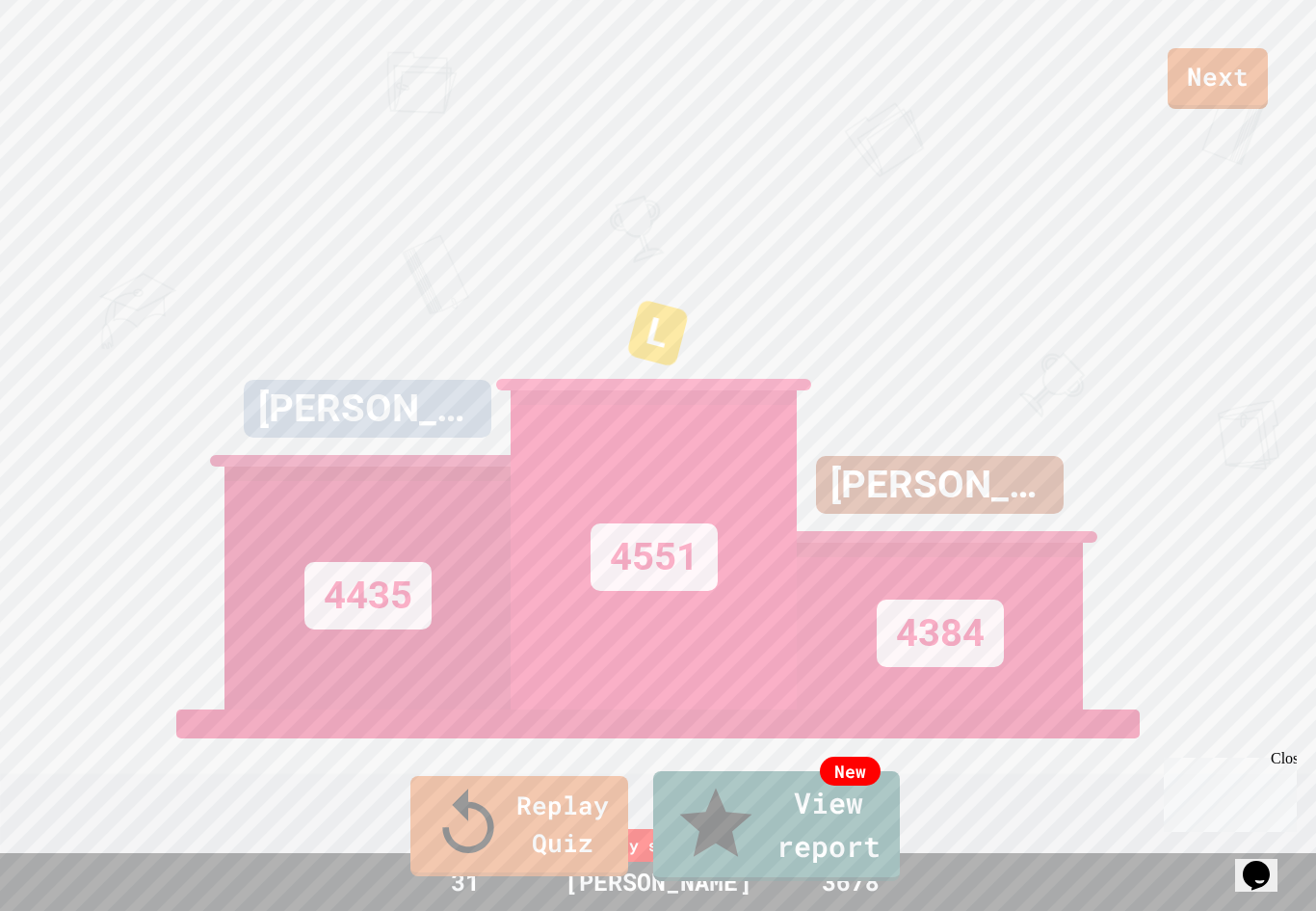
click at [796, 844] on link "New View report" at bounding box center [776, 825] width 250 height 116
